Goal: Task Accomplishment & Management: Manage account settings

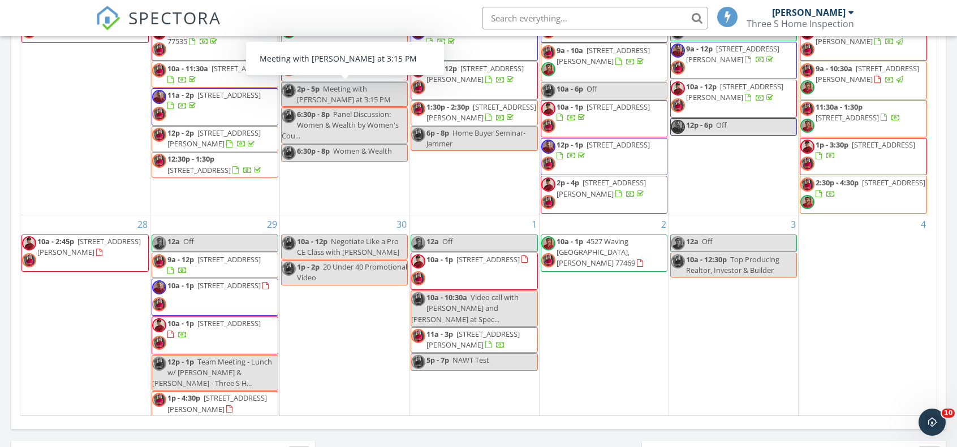
scroll to position [212, 0]
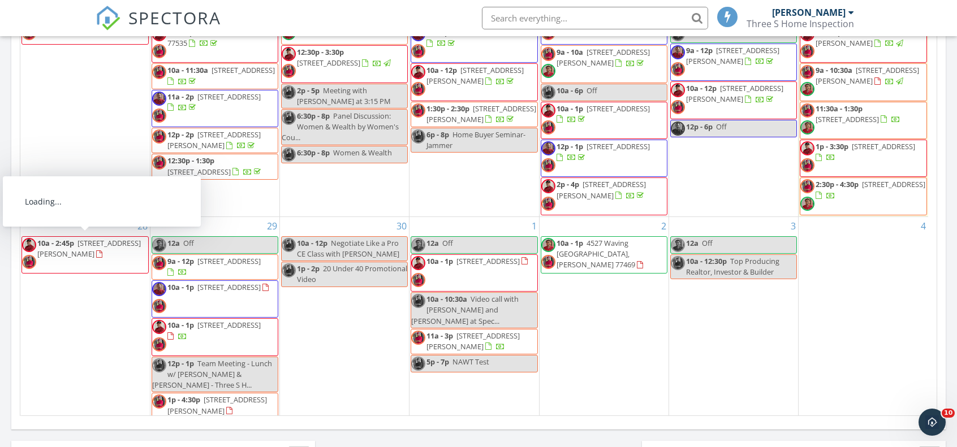
click at [76, 252] on span "[STREET_ADDRESS][PERSON_NAME]" at bounding box center [88, 248] width 103 height 21
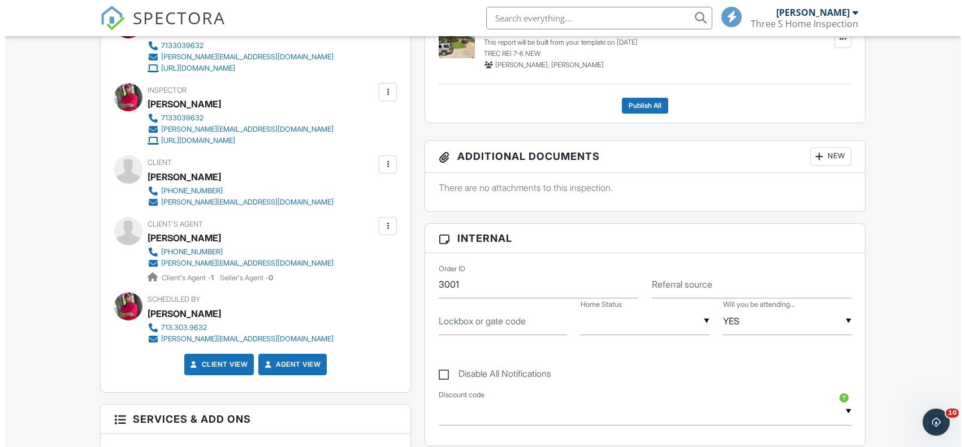
scroll to position [316, 0]
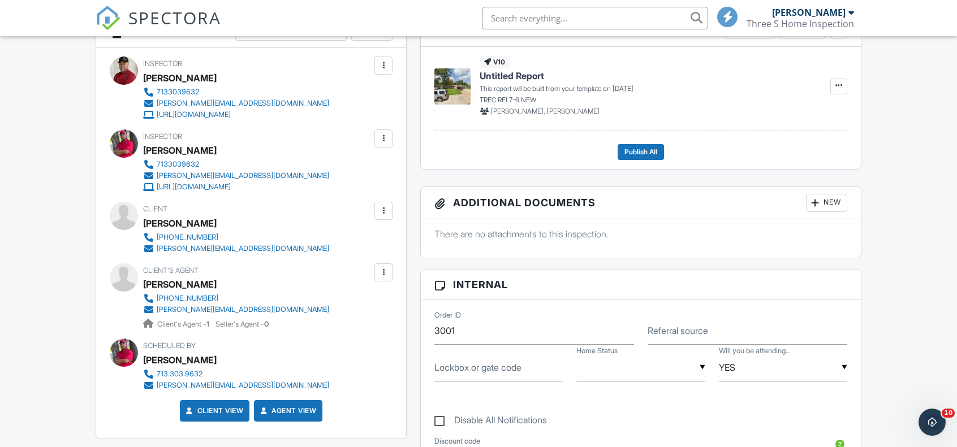
click at [386, 211] on div at bounding box center [383, 210] width 11 height 11
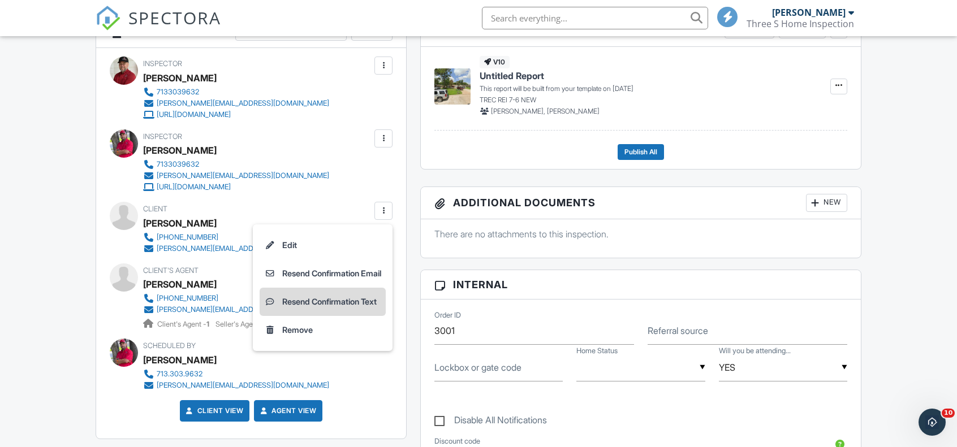
click at [344, 302] on li "Resend Confirmation Text" at bounding box center [323, 302] width 126 height 28
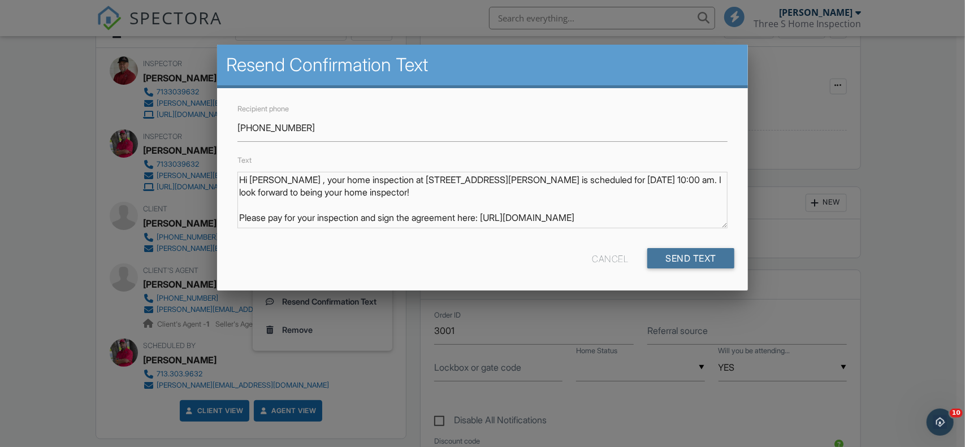
drag, startPoint x: 681, startPoint y: 257, endPoint x: 671, endPoint y: 257, distance: 10.7
click at [679, 258] on input "Send Text" at bounding box center [690, 258] width 87 height 20
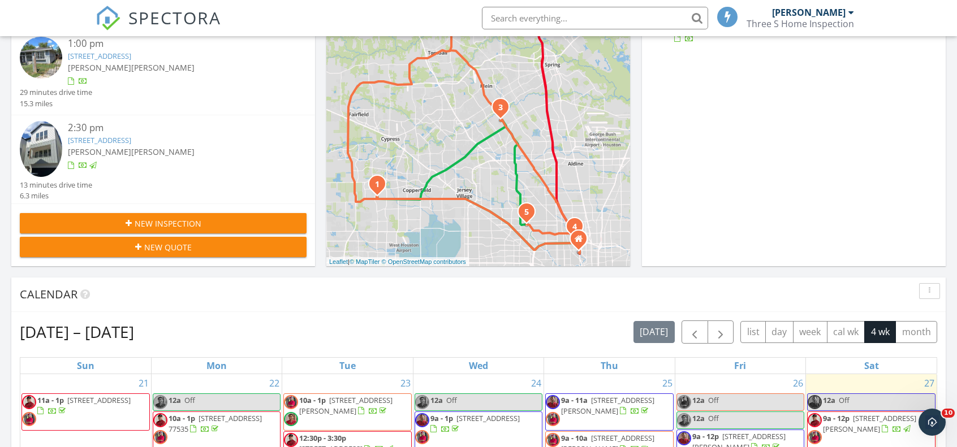
scroll to position [565, 0]
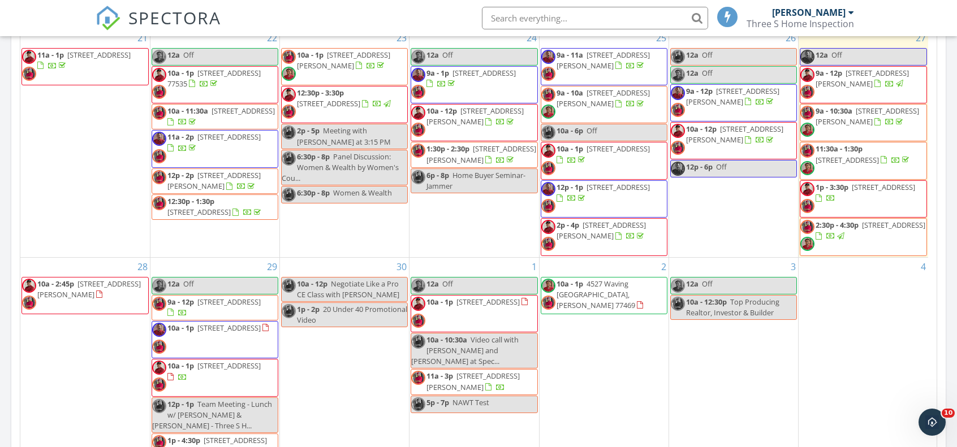
click at [41, 288] on span "815 Casey St, Channelview 77530" at bounding box center [88, 289] width 103 height 21
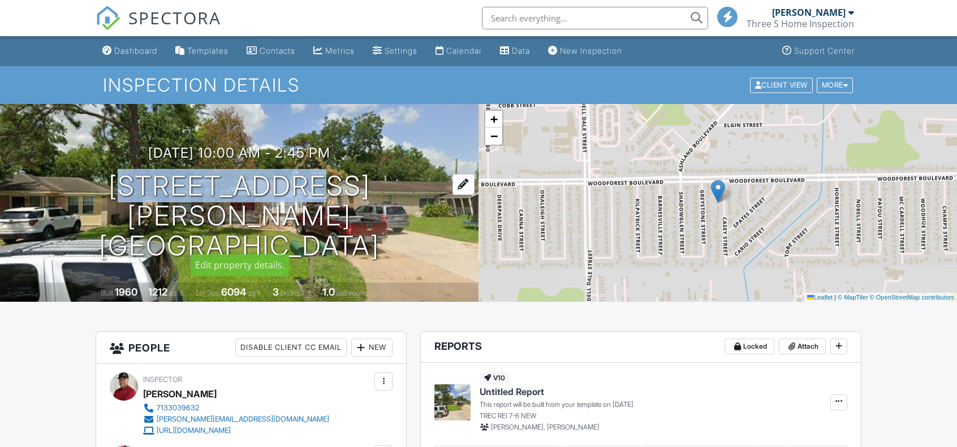
drag, startPoint x: 131, startPoint y: 202, endPoint x: 347, endPoint y: 196, distance: 216.1
click at [347, 196] on h1 "815 Casey St Channelview, TX 77530" at bounding box center [239, 215] width 442 height 89
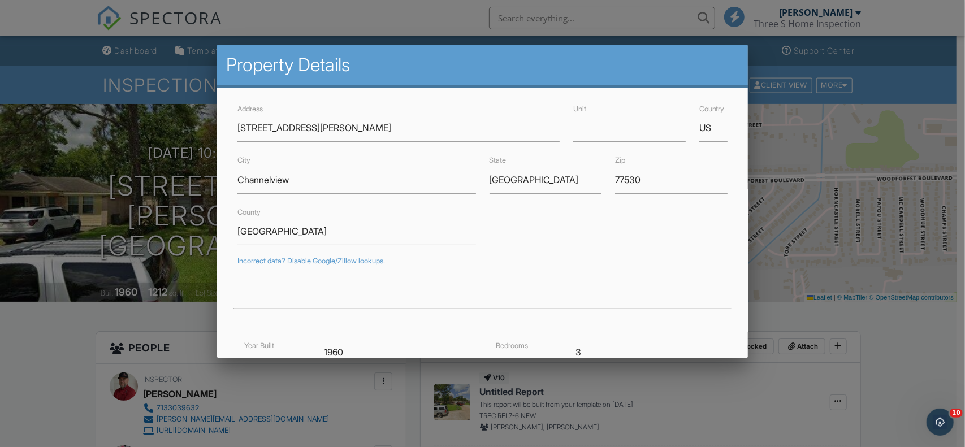
click at [930, 333] on div at bounding box center [482, 222] width 965 height 559
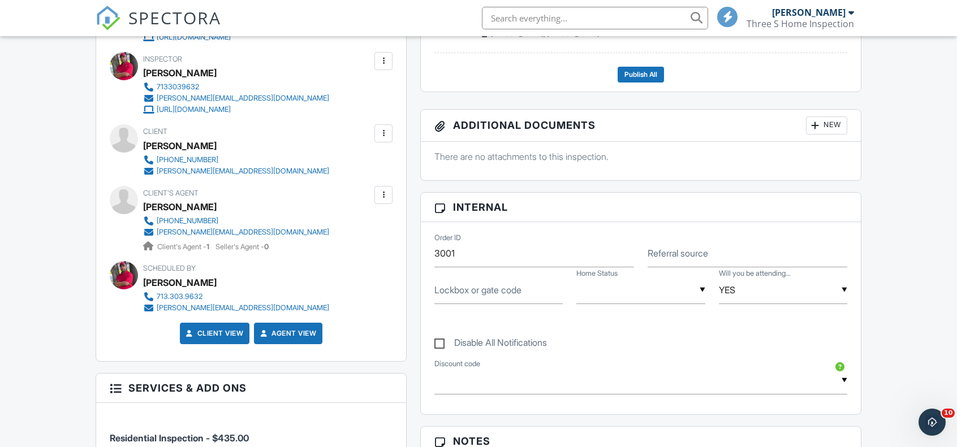
scroll to position [396, 0]
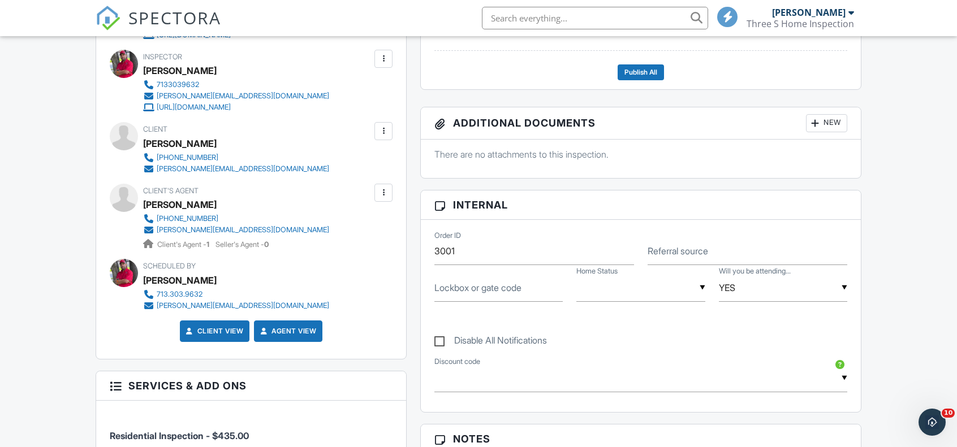
click at [466, 291] on label "Lockbox or gate code" at bounding box center [477, 288] width 87 height 12
click at [466, 291] on input "Lockbox or gate code" at bounding box center [498, 288] width 128 height 28
click at [460, 287] on input "Lockbox or gate code" at bounding box center [498, 288] width 128 height 28
type input "Supra"
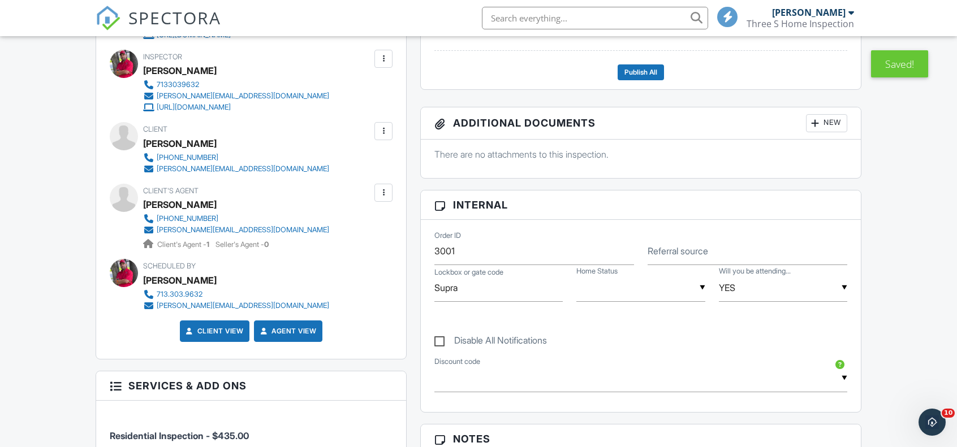
click at [605, 292] on div "▼ Vacant Occupied Vacant Occupied" at bounding box center [640, 288] width 128 height 28
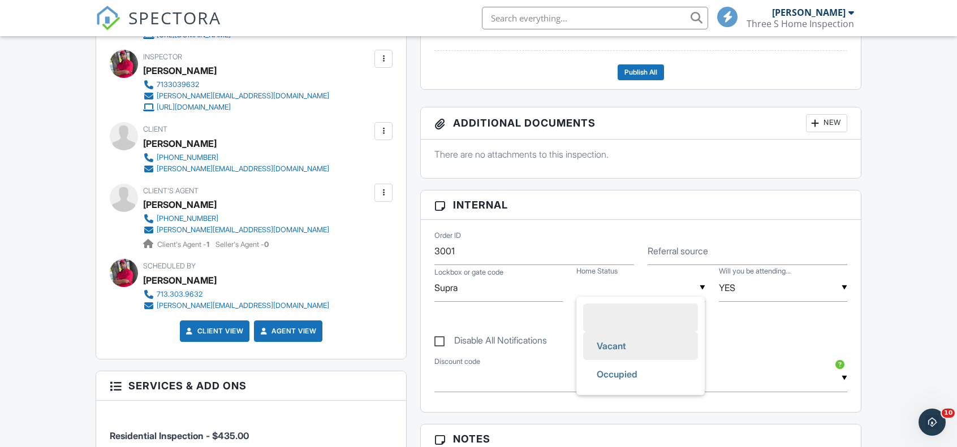
click at [614, 346] on span "Vacant" at bounding box center [610, 346] width 47 height 28
type input "Vacant"
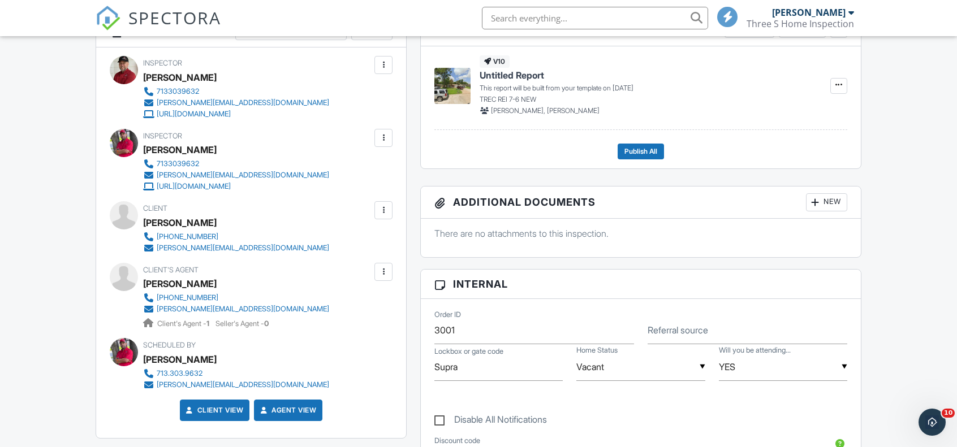
scroll to position [0, 0]
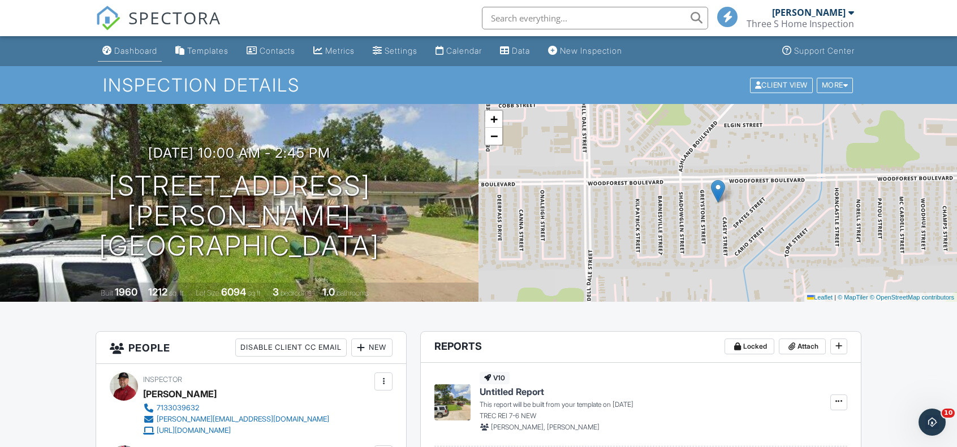
click at [145, 53] on div "Dashboard" at bounding box center [135, 51] width 43 height 10
